Goal: Transaction & Acquisition: Purchase product/service

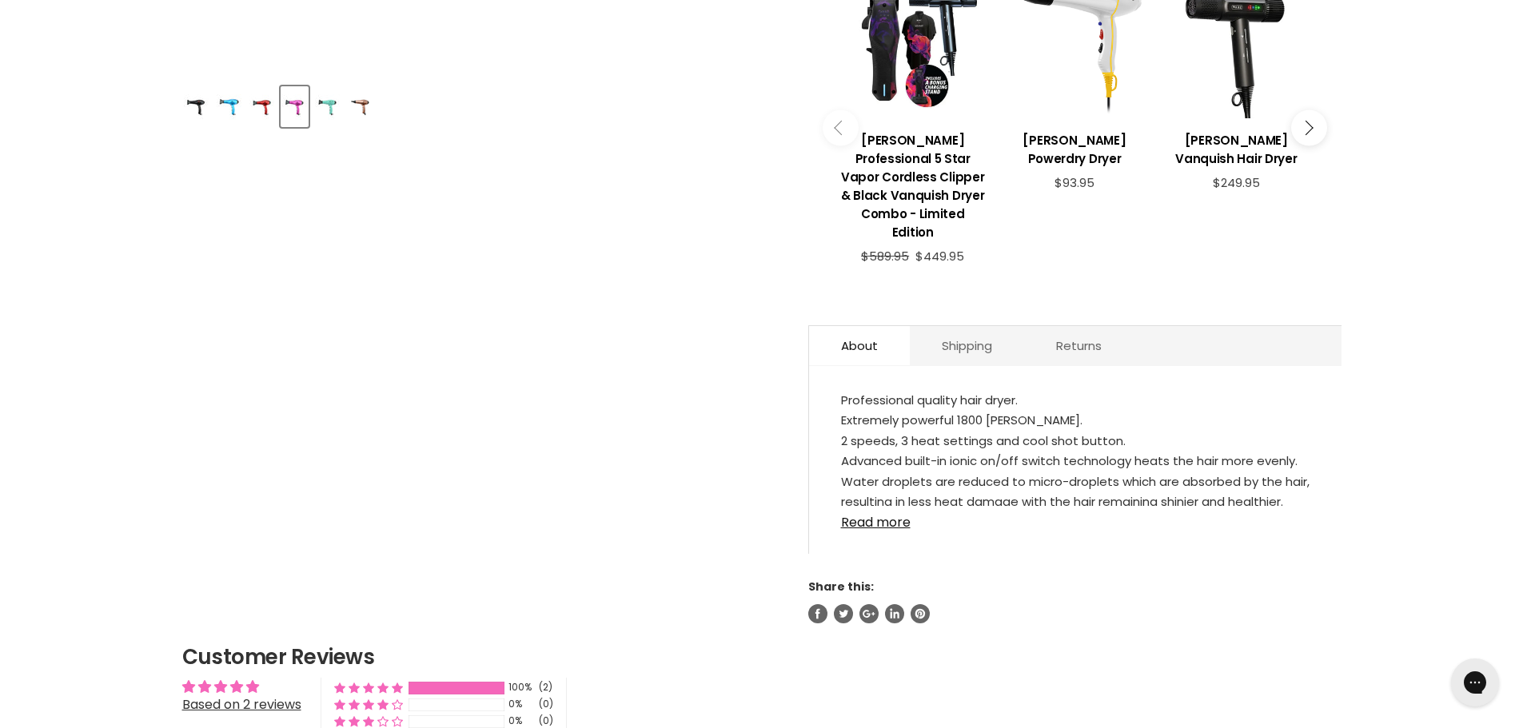
click at [840, 326] on div "[PERSON_NAME] Supadryer 2 reviews $57.60 See more from [PERSON_NAME] Black - Bl…" at bounding box center [1074, 48] width 533 height 1149
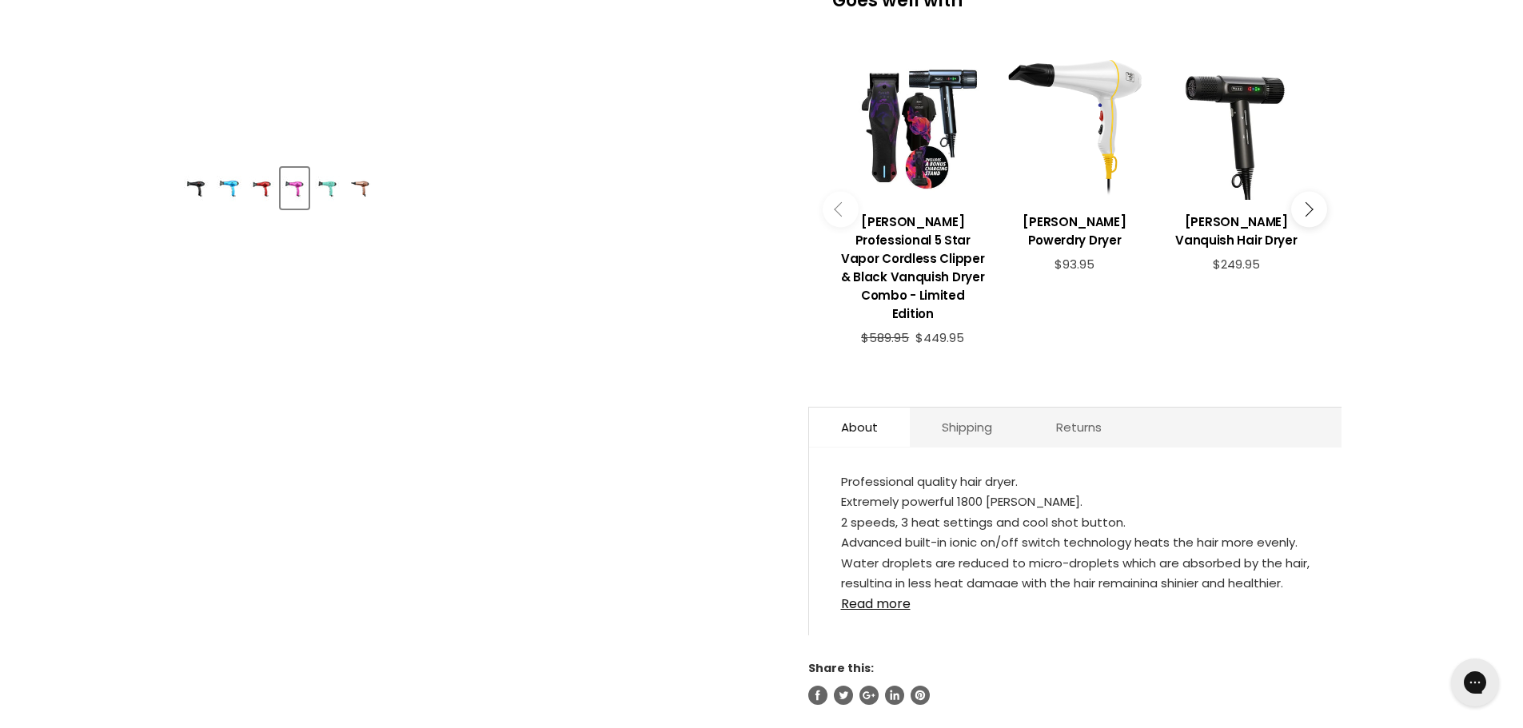
scroll to position [639, 0]
click at [861, 586] on link "Read more" at bounding box center [1075, 598] width 468 height 24
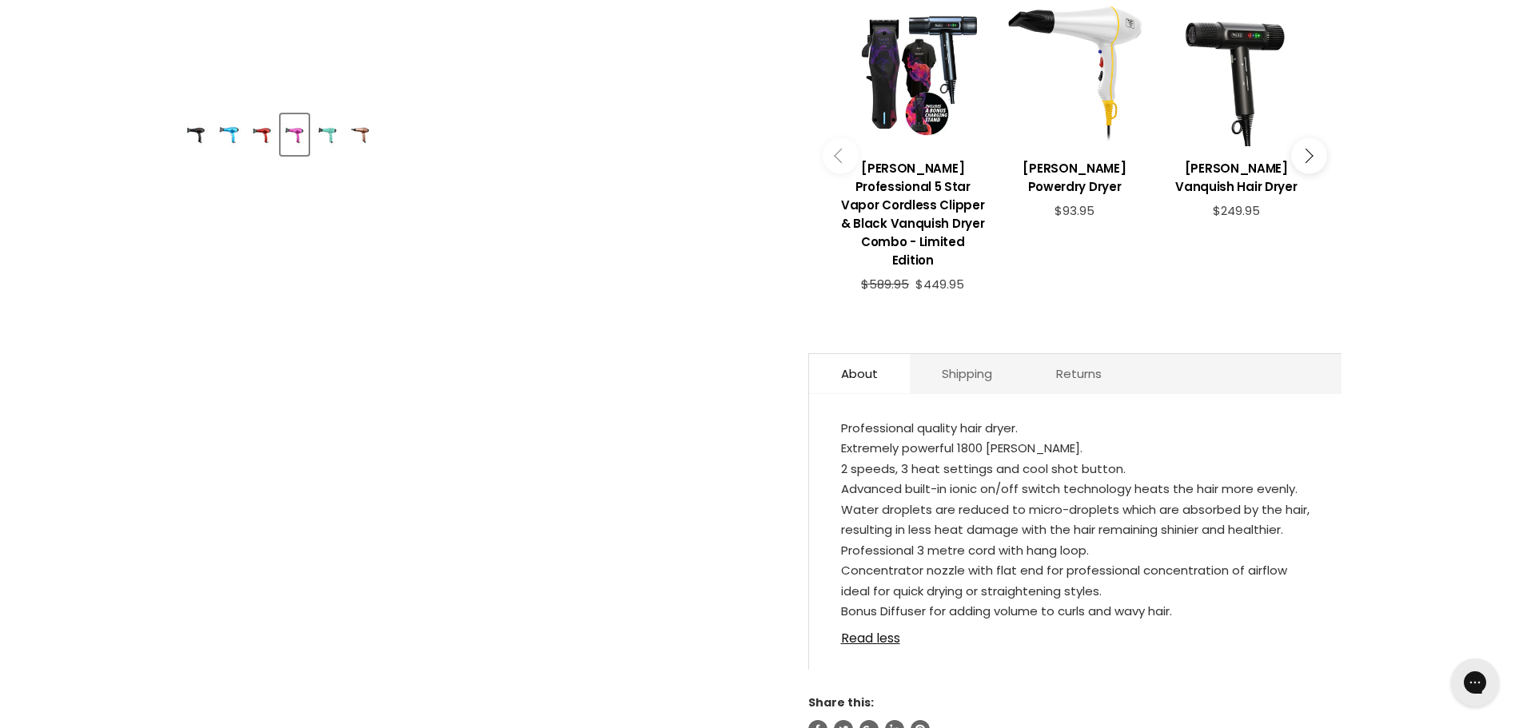
scroll to position [719, 0]
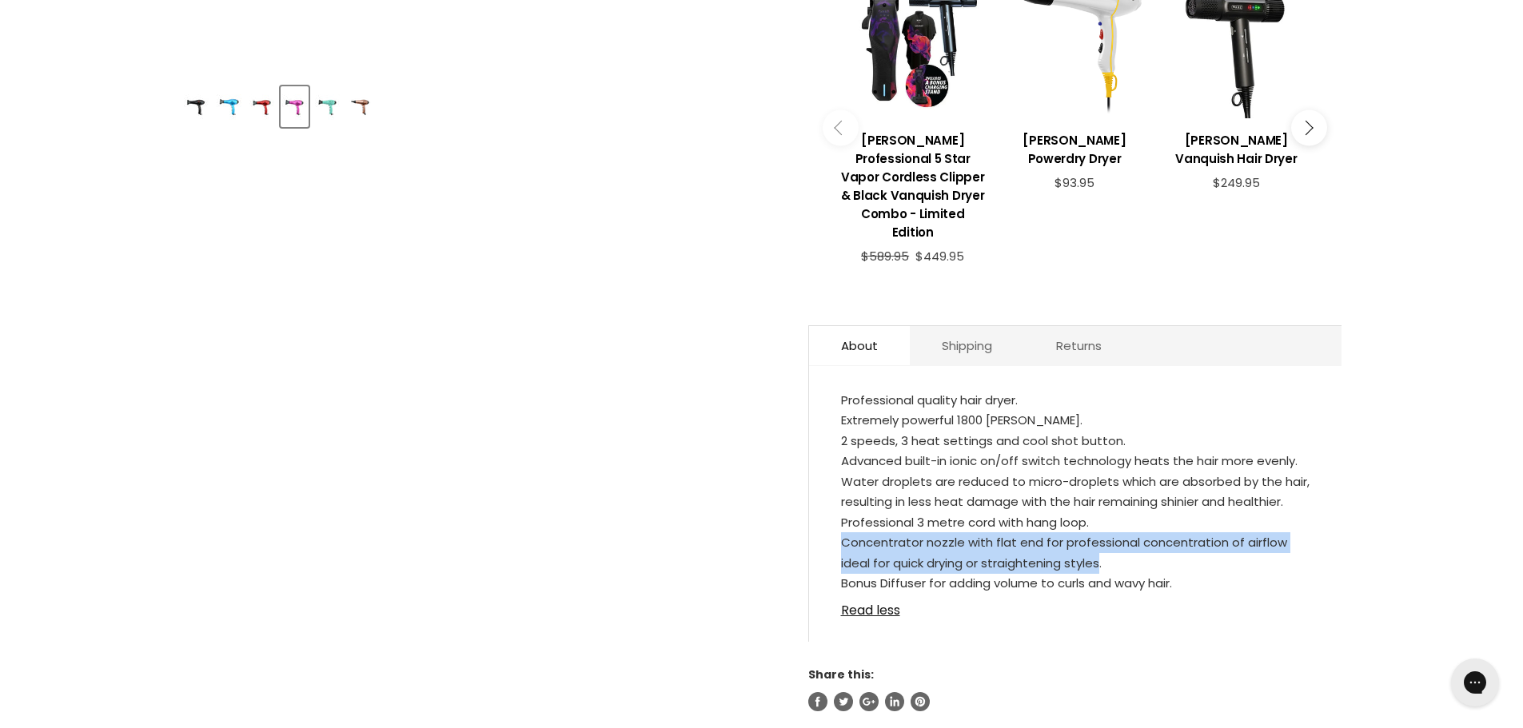
drag, startPoint x: 842, startPoint y: 510, endPoint x: 1101, endPoint y: 526, distance: 260.2
click at [1101, 532] on li "Concentrator nozzle with flat end for professional concentration of airflow ide…" at bounding box center [1075, 552] width 468 height 41
copy li "Concentrator nozzle with flat end for professional concentration of airflow ide…"
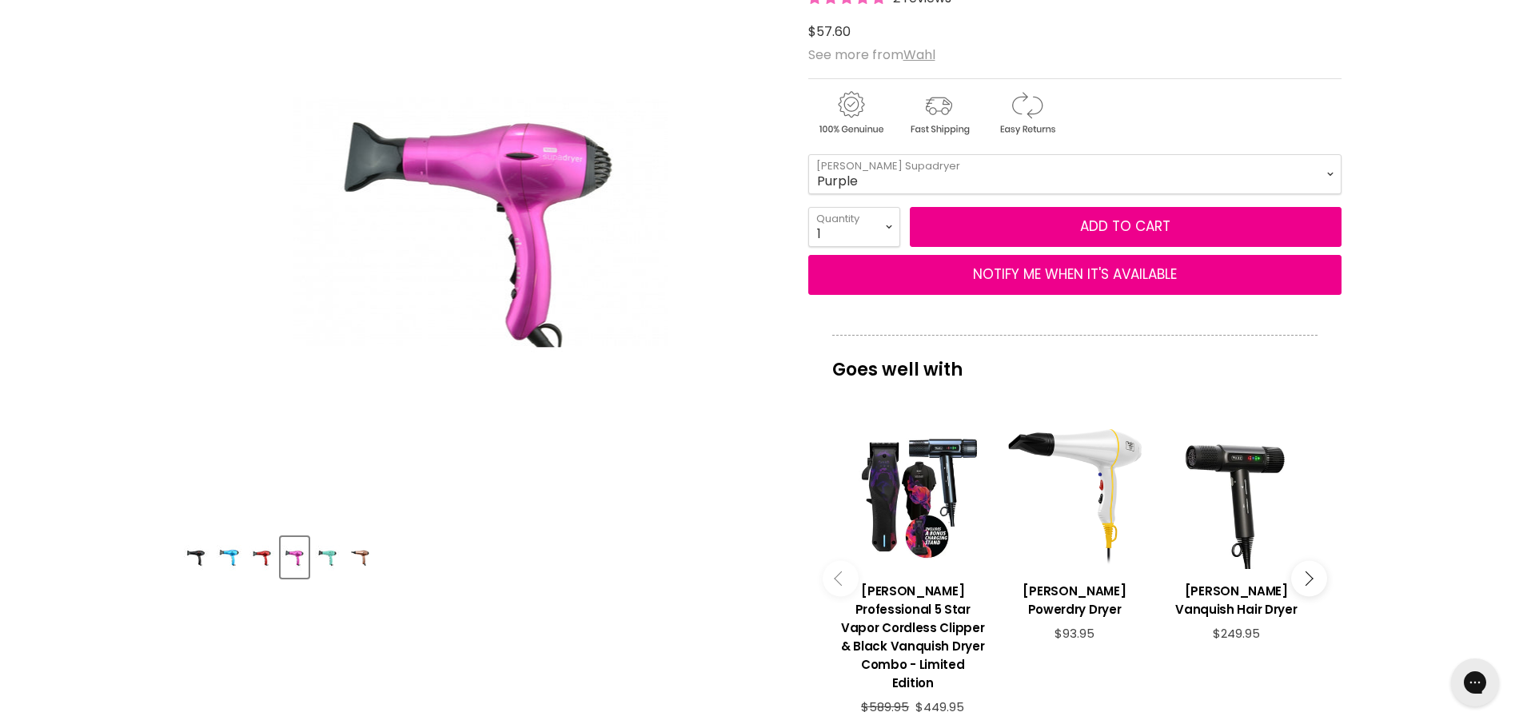
scroll to position [240, 0]
